Goal: Transaction & Acquisition: Purchase product/service

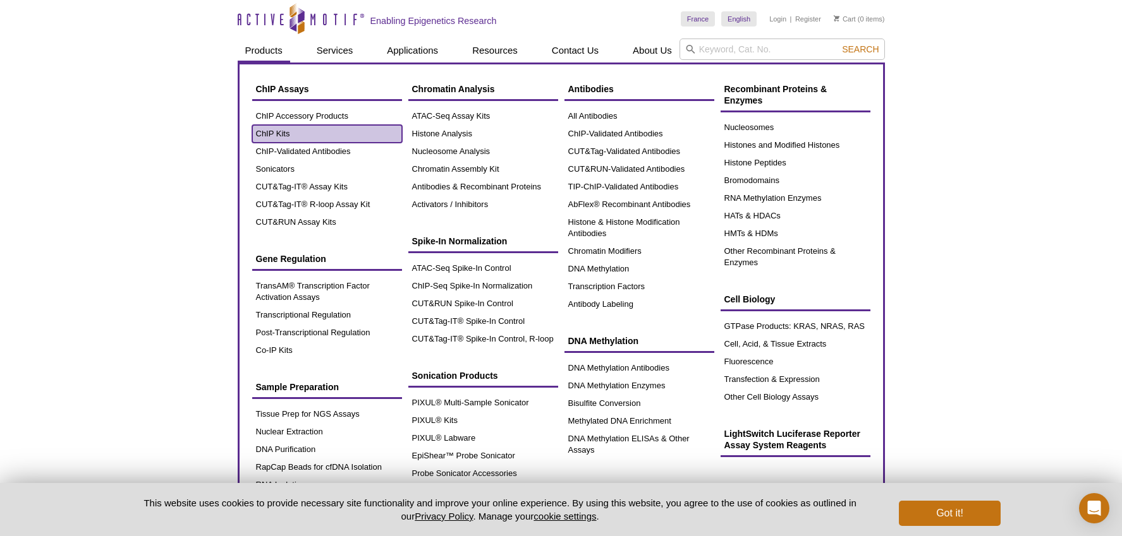
click at [259, 134] on link "ChIP Kits" at bounding box center [327, 134] width 150 height 18
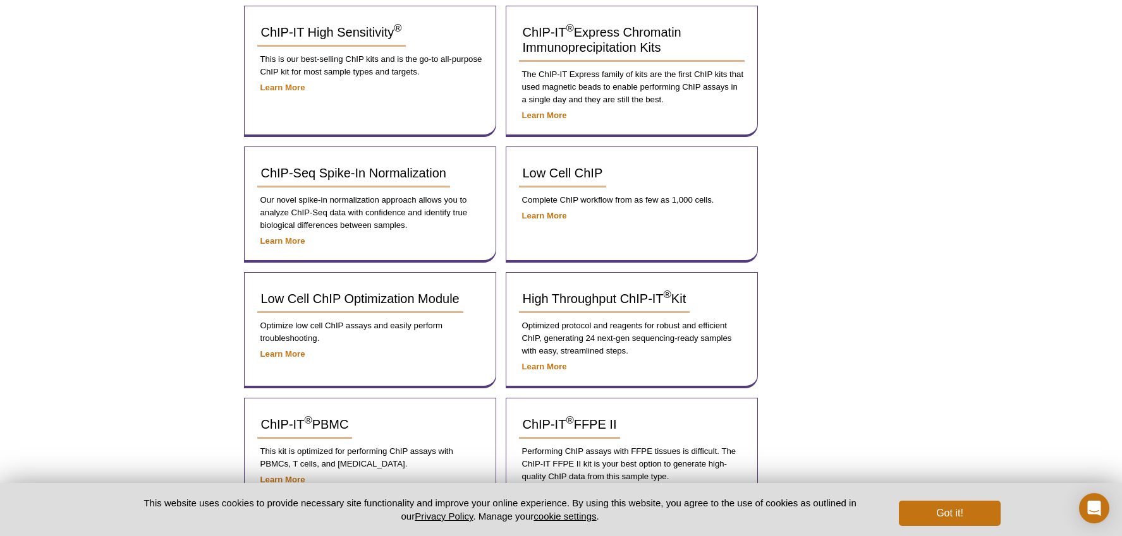
scroll to position [411, 0]
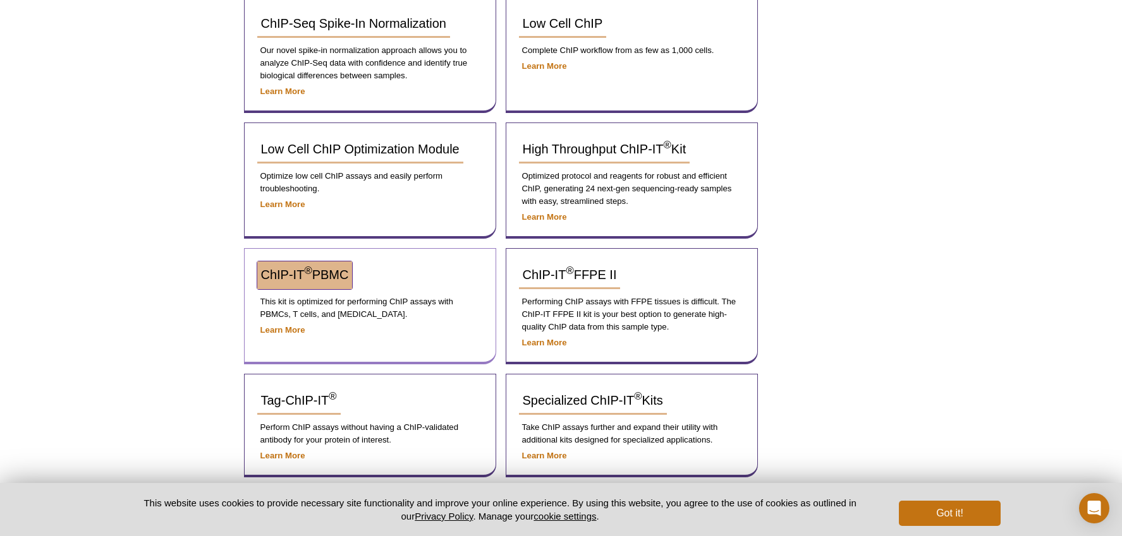
click at [313, 275] on span "ChIP-IT ® PBMC" at bounding box center [305, 275] width 88 height 14
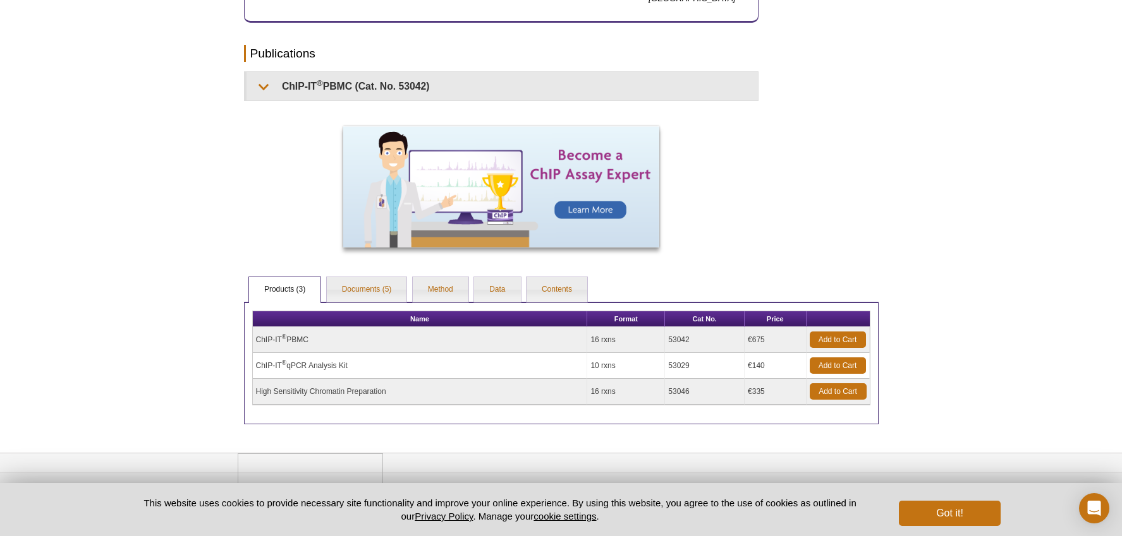
scroll to position [834, 0]
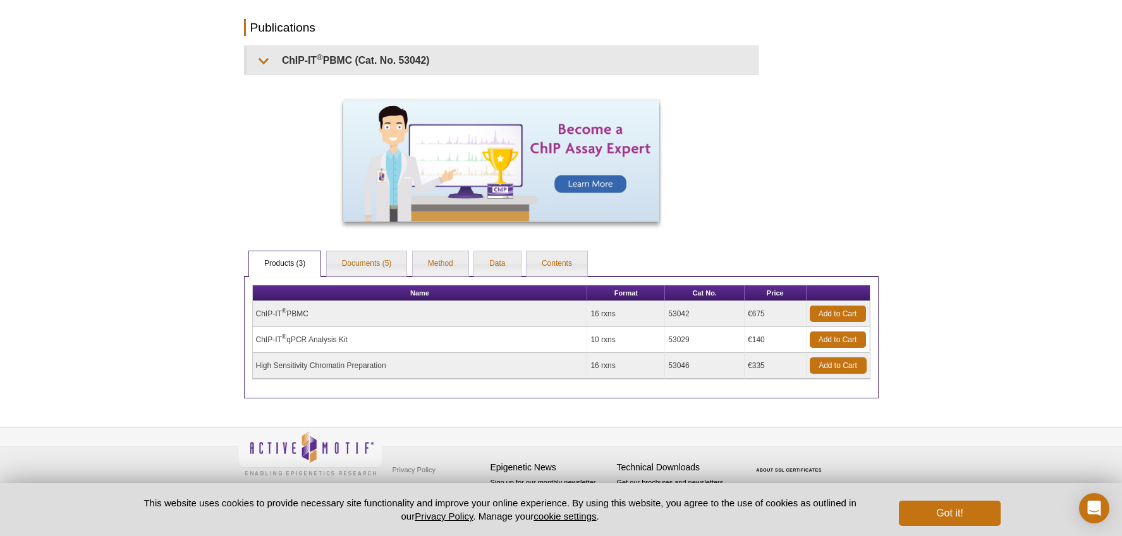
drag, startPoint x: 313, startPoint y: 314, endPoint x: 257, endPoint y: 314, distance: 56.2
click at [257, 314] on td "ChIP-IT ® PBMC" at bounding box center [420, 314] width 335 height 26
copy td "ChIP-IT ® PBMC"
drag, startPoint x: 314, startPoint y: 315, endPoint x: 247, endPoint y: 316, distance: 67.0
click at [247, 316] on div "Name Format Cat No. Price ChIP-IT ® PBMC 16 rxns 53042 €675 Add to Cart ChIP-IT…" at bounding box center [561, 337] width 634 height 123
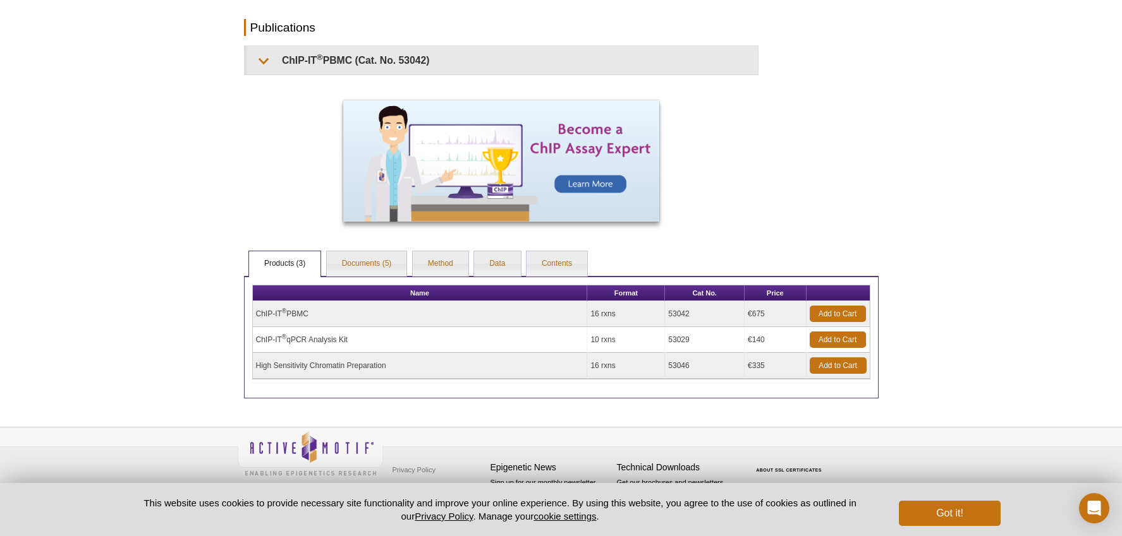
click at [301, 321] on td "ChIP-IT ® PBMC" at bounding box center [420, 314] width 335 height 26
drag, startPoint x: 317, startPoint y: 310, endPoint x: 254, endPoint y: 318, distance: 63.0
click at [254, 318] on td "ChIP-IT ® PBMC" at bounding box center [420, 314] width 335 height 26
copy td "ChIP-IT ® PBMC"
drag, startPoint x: 698, startPoint y: 313, endPoint x: 667, endPoint y: 315, distance: 30.4
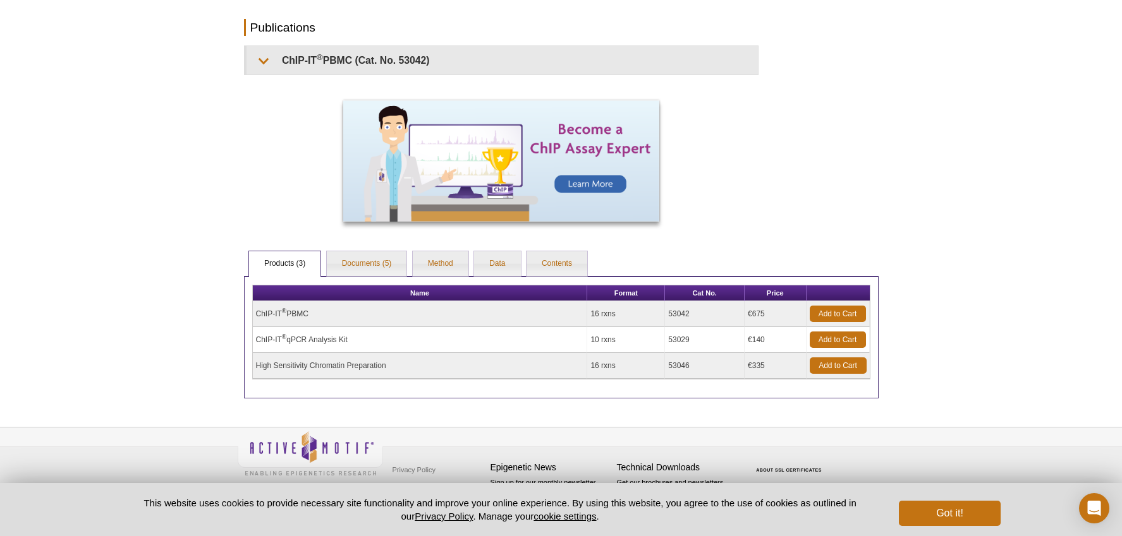
click at [667, 315] on td "53042" at bounding box center [705, 314] width 80 height 26
copy td "53042"
click at [858, 315] on link "Add to Cart" at bounding box center [837, 314] width 56 height 16
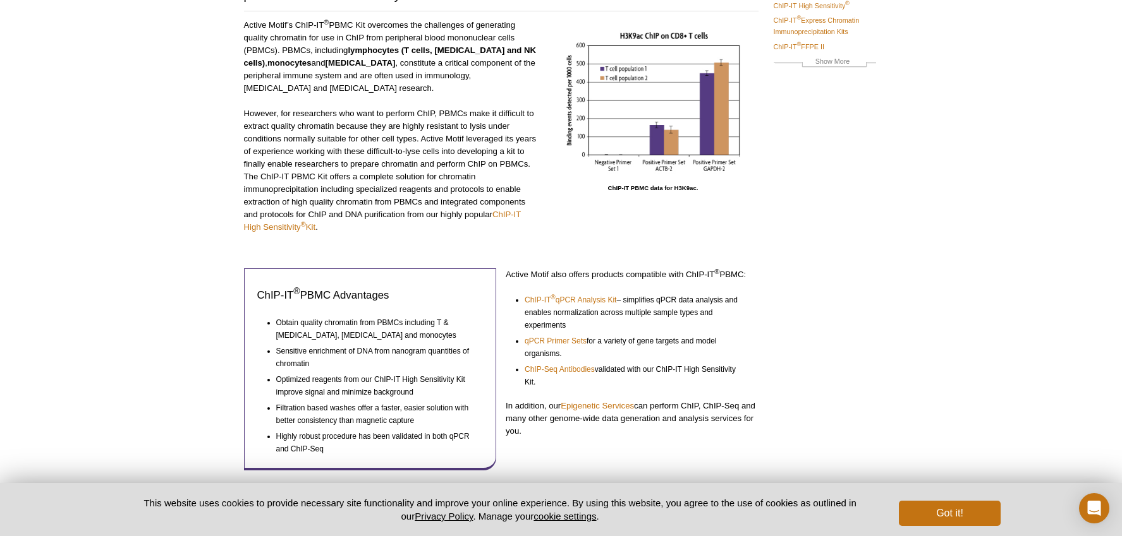
scroll to position [0, 0]
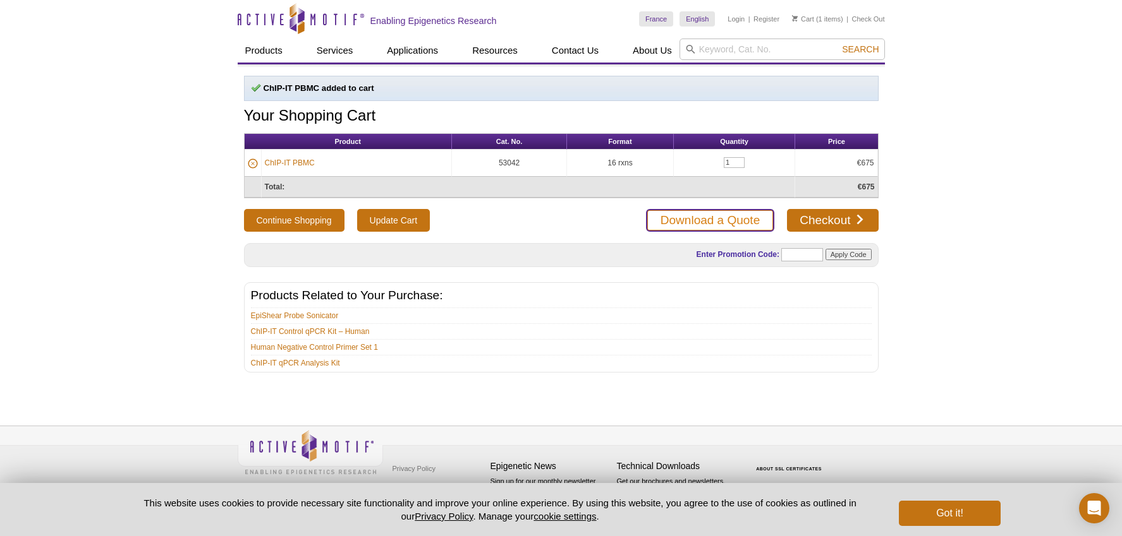
click at [691, 221] on link "Download a Quote" at bounding box center [710, 220] width 128 height 23
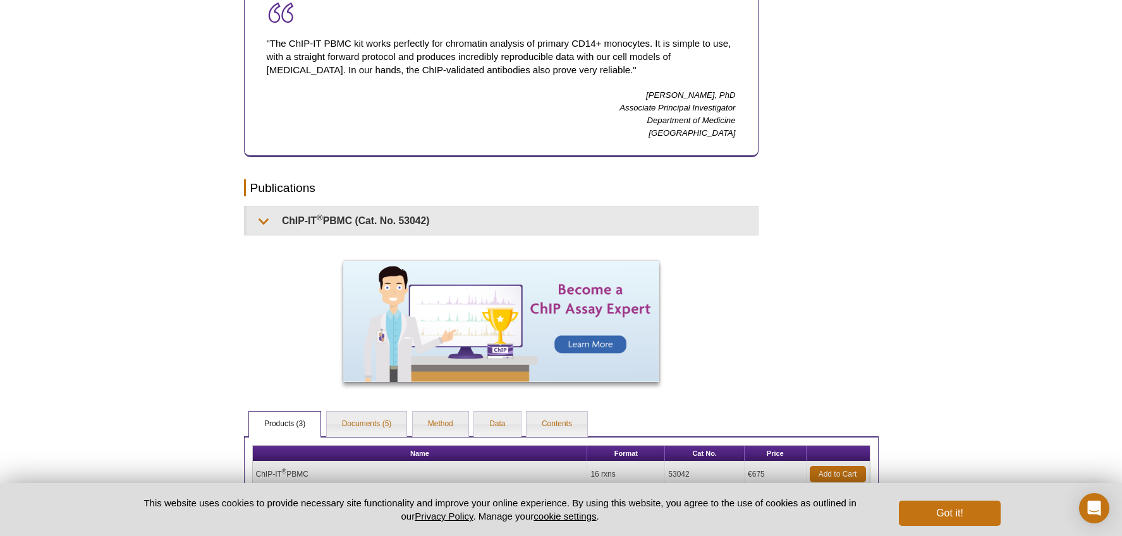
scroll to position [834, 0]
